Goal: Task Accomplishment & Management: Manage account settings

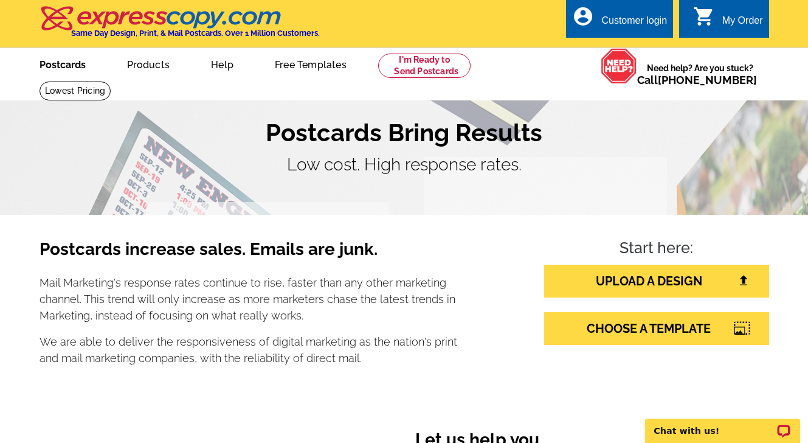
click at [63, 64] on link "Postcards" at bounding box center [62, 63] width 85 height 29
click at [728, 19] on div "My Order" at bounding box center [742, 23] width 41 height 17
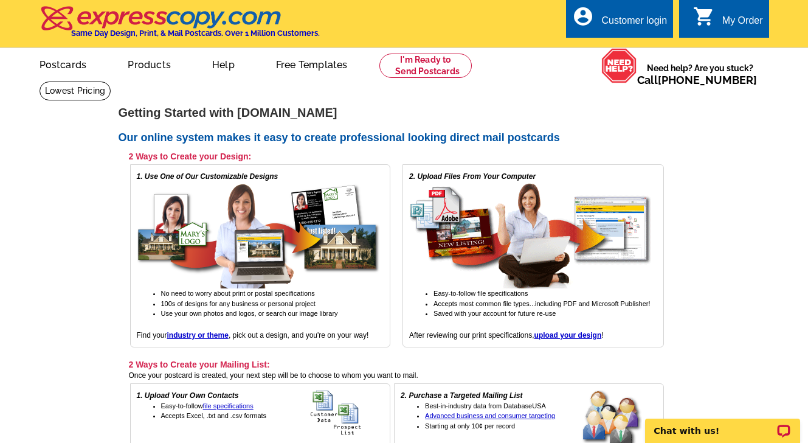
click at [639, 15] on div "Customer login" at bounding box center [634, 23] width 66 height 17
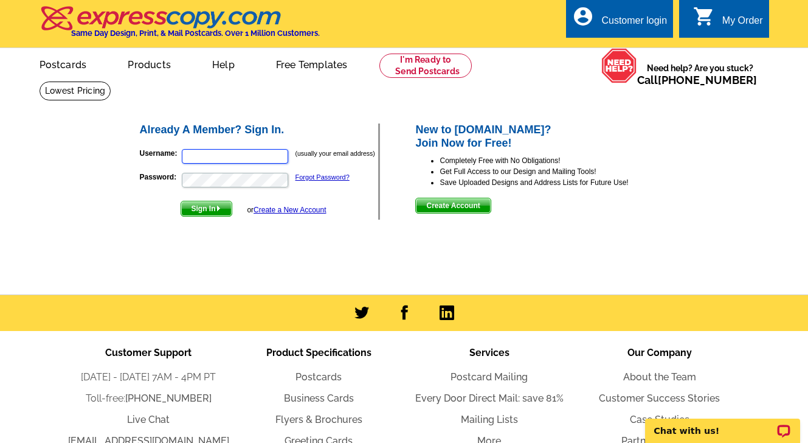
type input "[EMAIL_ADDRESS][DOMAIN_NAME]"
click at [207, 212] on span "Sign In" at bounding box center [206, 208] width 50 height 15
